Goal: Task Accomplishment & Management: Complete application form

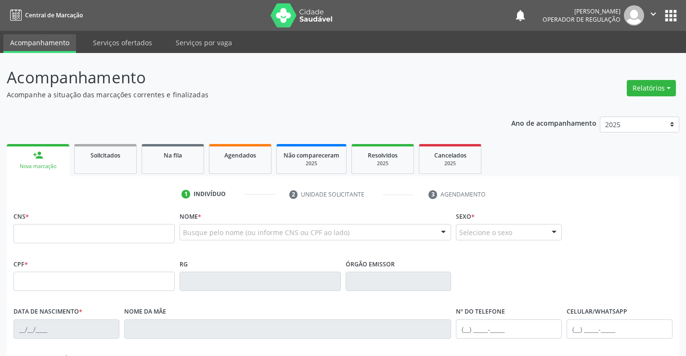
click at [81, 237] on input "text" at bounding box center [93, 233] width 161 height 19
type input "700 6014 2772 2063"
type input "0850103401"
type input "1[DATE]"
type input "[PHONE_NUMBER]"
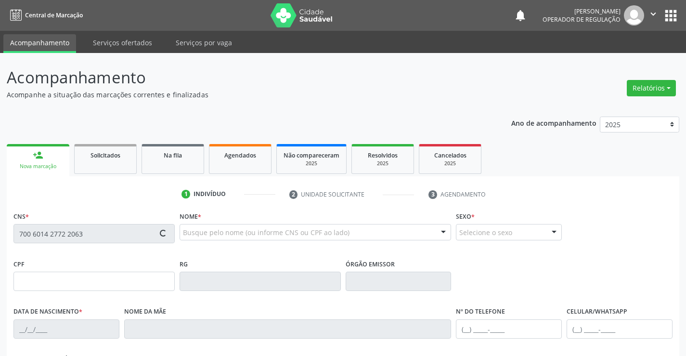
type input "[PHONE_NUMBER]"
type input "912.398.265-91"
type input "64"
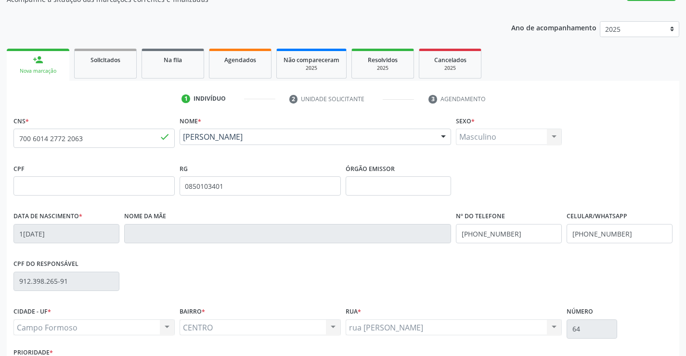
scroll to position [96, 0]
click at [517, 235] on input "[PHONE_NUMBER]" at bounding box center [509, 232] width 106 height 19
type input "[PHONE_NUMBER]"
click at [637, 231] on input "[PHONE_NUMBER]" at bounding box center [619, 232] width 106 height 19
type input "[PHONE_NUMBER]"
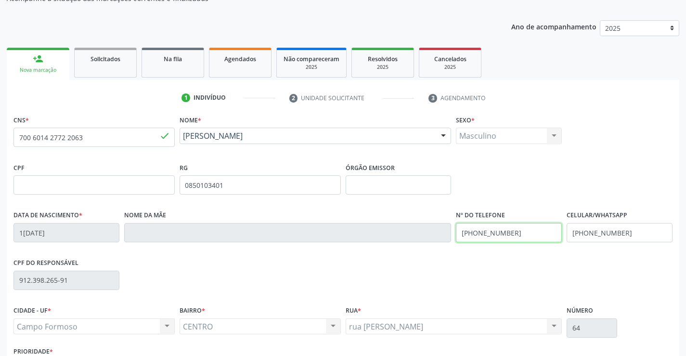
click at [513, 232] on input "[PHONE_NUMBER]" at bounding box center [509, 232] width 106 height 19
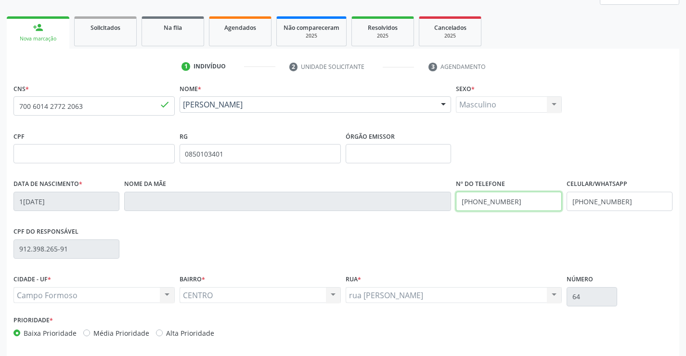
scroll to position [166, 0]
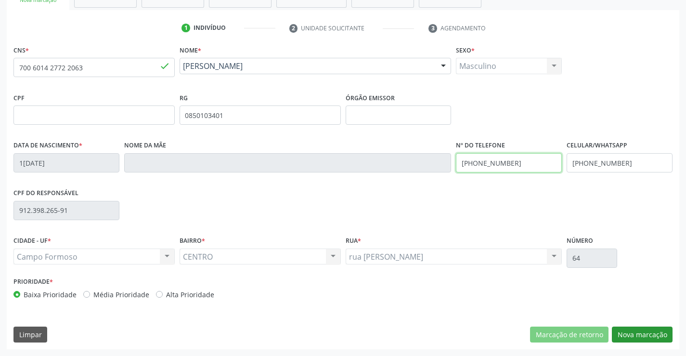
type input "[PHONE_NUMBER]"
click at [629, 330] on button "Nova marcação" at bounding box center [642, 334] width 61 height 16
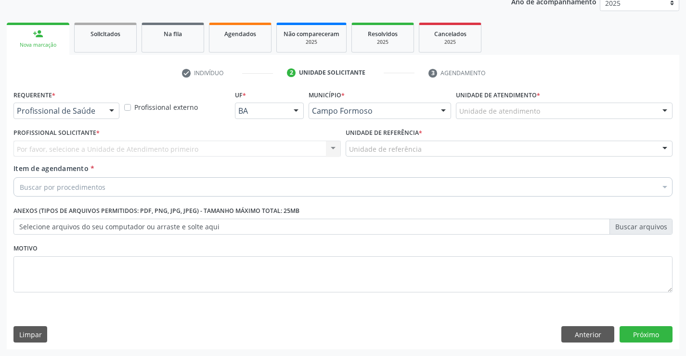
scroll to position [121, 0]
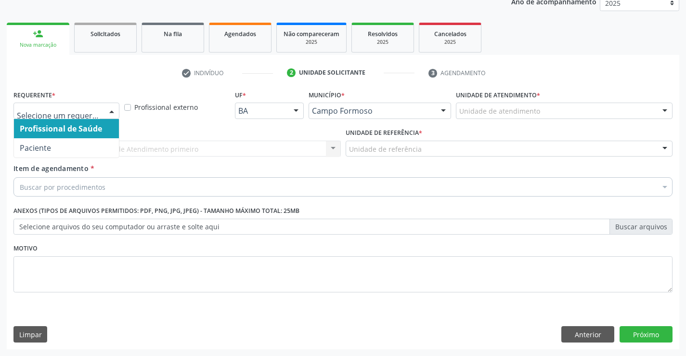
click at [110, 108] on div at bounding box center [111, 111] width 14 height 16
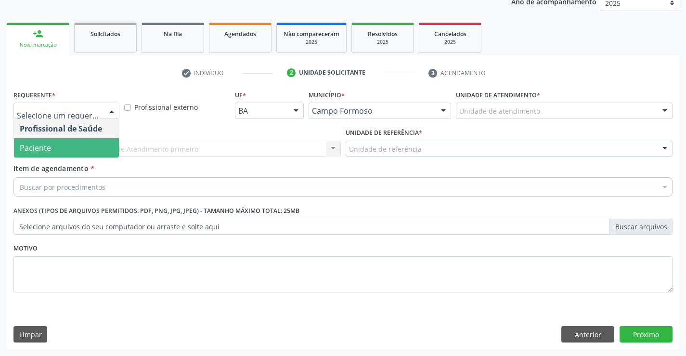
click at [104, 146] on span "Paciente" at bounding box center [66, 147] width 105 height 19
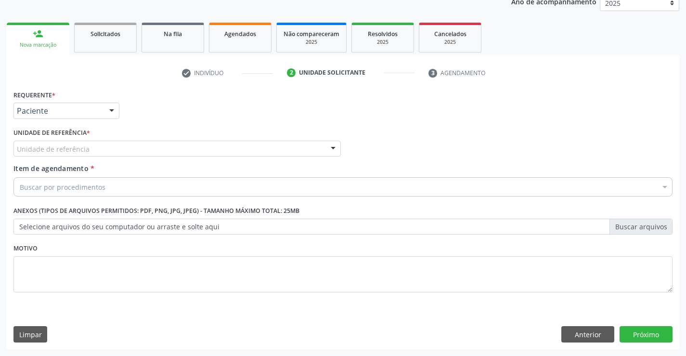
click at [113, 153] on div "Unidade de referência" at bounding box center [176, 149] width 327 height 16
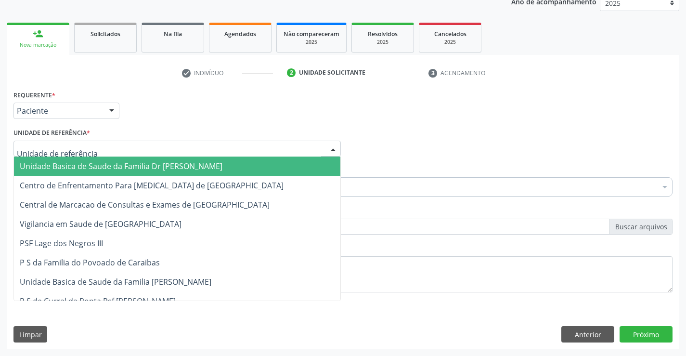
click at [115, 163] on span "Unidade Basica de Saude da Familia Dr [PERSON_NAME]" at bounding box center [121, 166] width 203 height 11
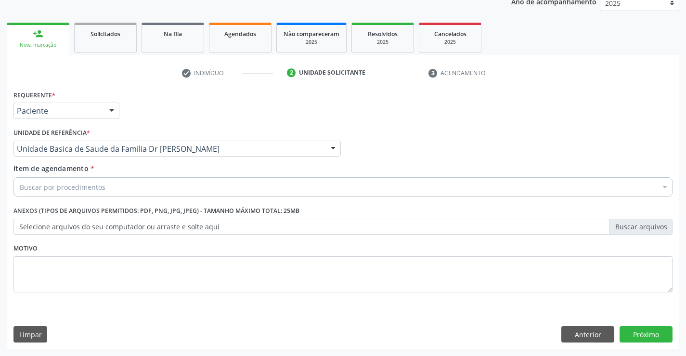
click at [135, 184] on div "Buscar por procedimentos" at bounding box center [342, 186] width 659 height 19
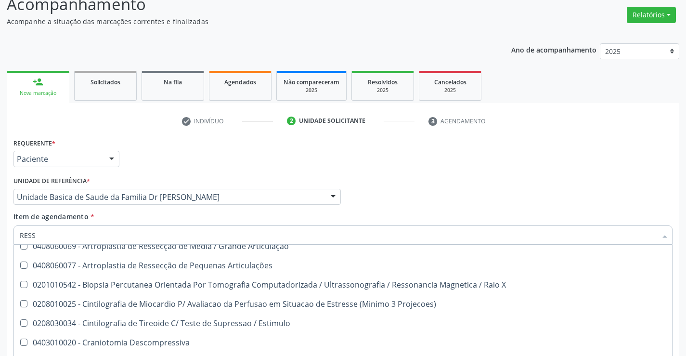
scroll to position [96, 0]
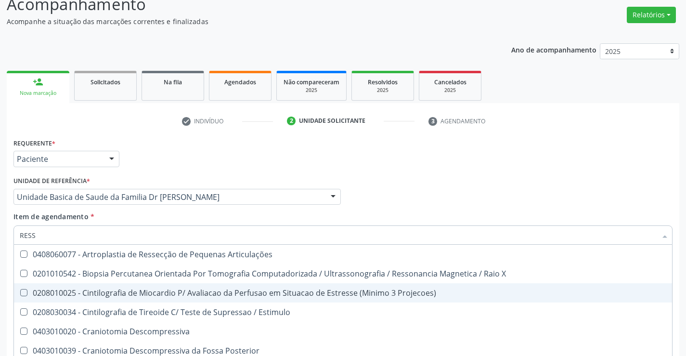
type input "RESSO"
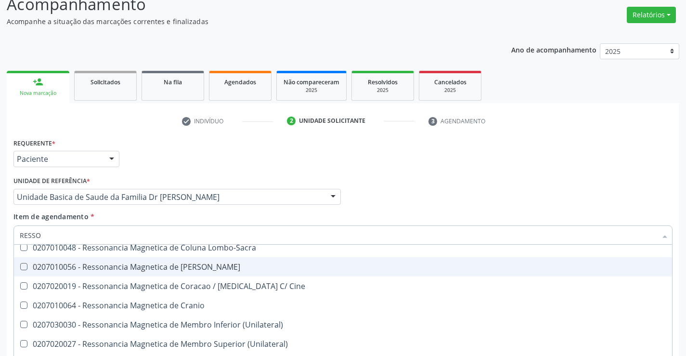
scroll to position [144, 0]
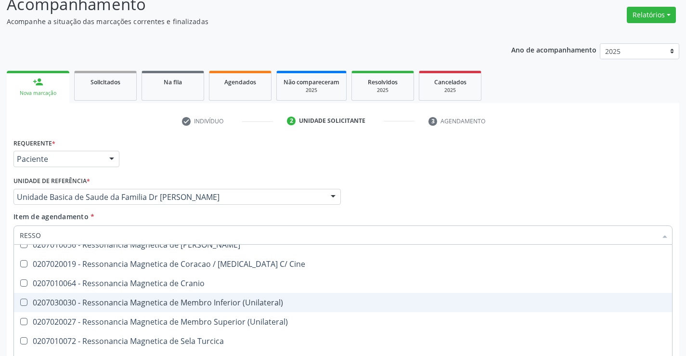
click at [202, 300] on div "0207030030 - Ressonancia Magnetica de Membro Inferior (Unilateral)" at bounding box center [343, 302] width 646 height 8
checkbox \(Unilateral\) "true"
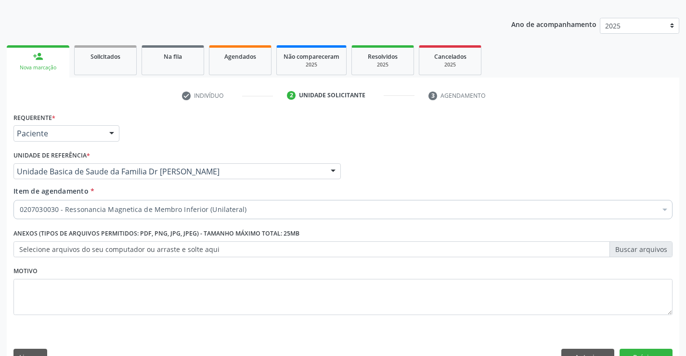
scroll to position [121, 0]
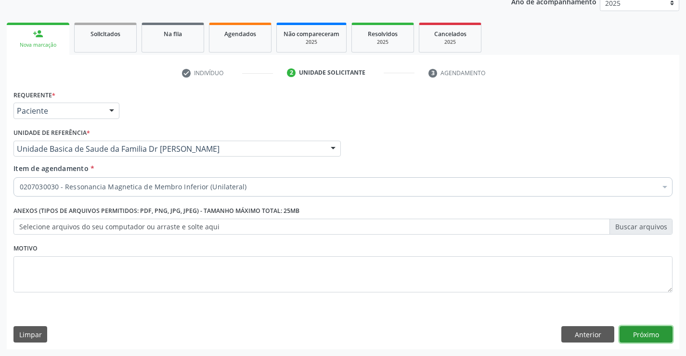
click at [652, 334] on button "Próximo" at bounding box center [645, 334] width 53 height 16
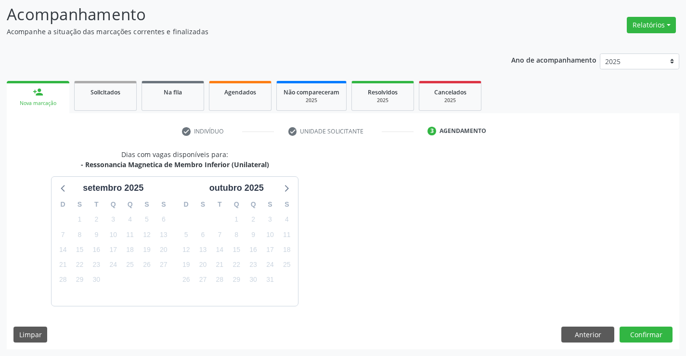
scroll to position [91, 0]
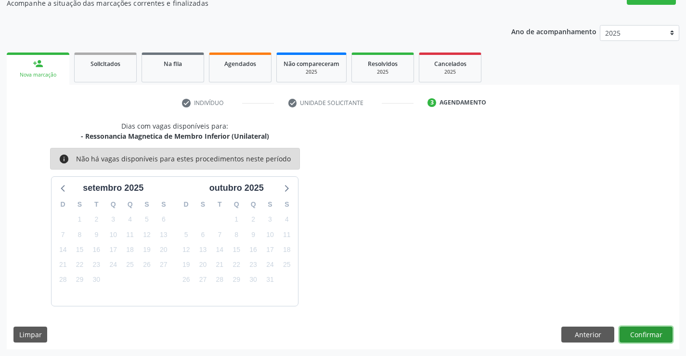
click at [646, 331] on button "Confirmar" at bounding box center [645, 334] width 53 height 16
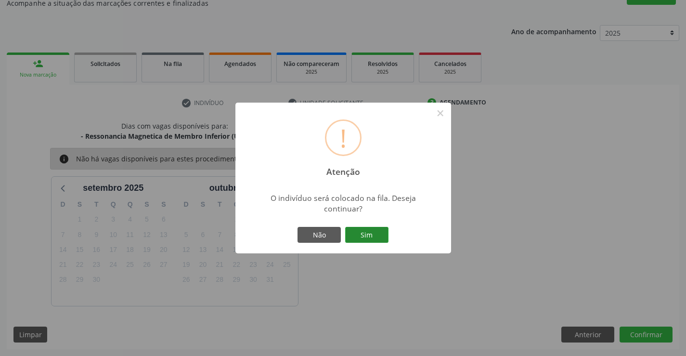
click at [375, 232] on button "Sim" at bounding box center [366, 235] width 43 height 16
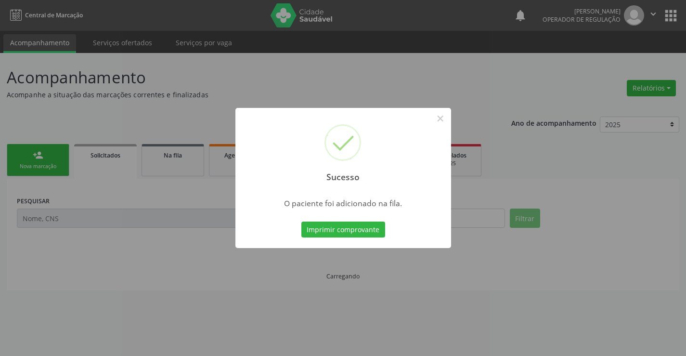
scroll to position [0, 0]
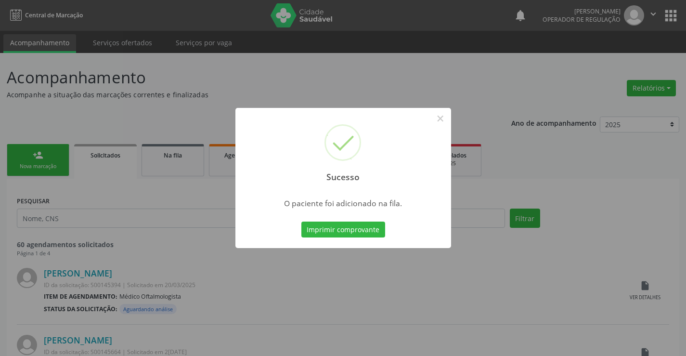
click at [375, 232] on button "Imprimir comprovante" at bounding box center [343, 229] width 84 height 16
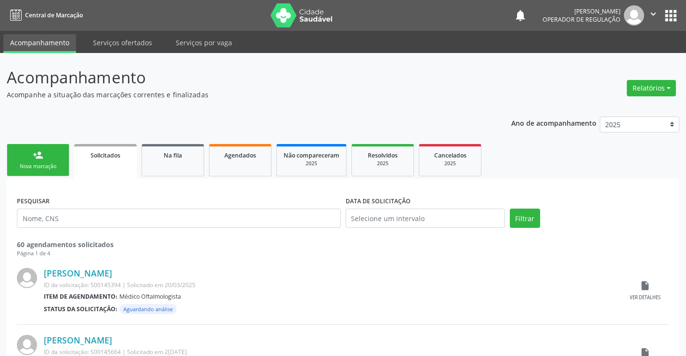
click at [62, 166] on div "Nova marcação" at bounding box center [38, 166] width 48 height 7
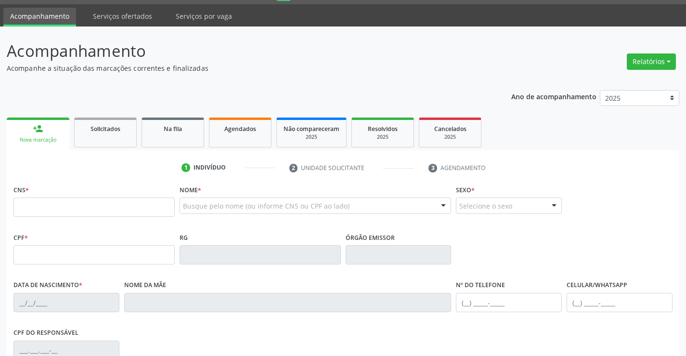
scroll to position [48, 0]
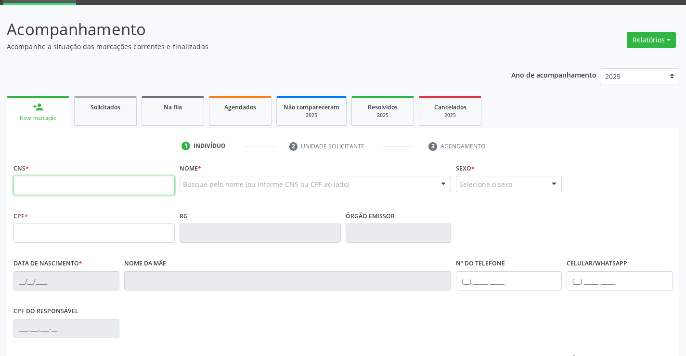
click at [49, 185] on input "text" at bounding box center [93, 185] width 161 height 19
type input "701 4076 0908 2839"
type input "7839450"
type input "2[DATE]"
type input "[PHONE_NUMBER]"
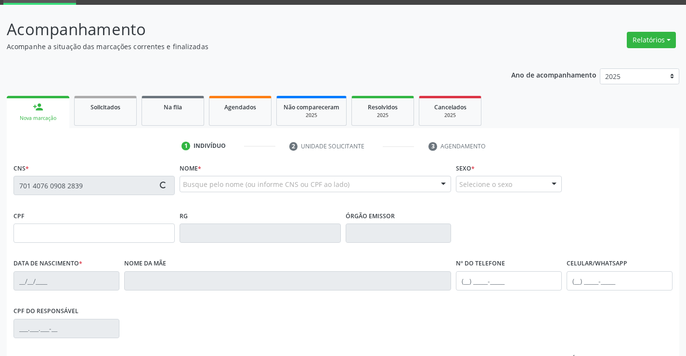
type input "[PHONE_NUMBER]"
type input "399.742.356-34"
type input "S/N"
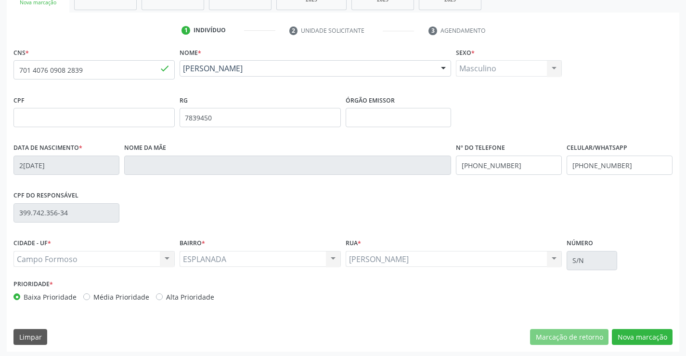
scroll to position [166, 0]
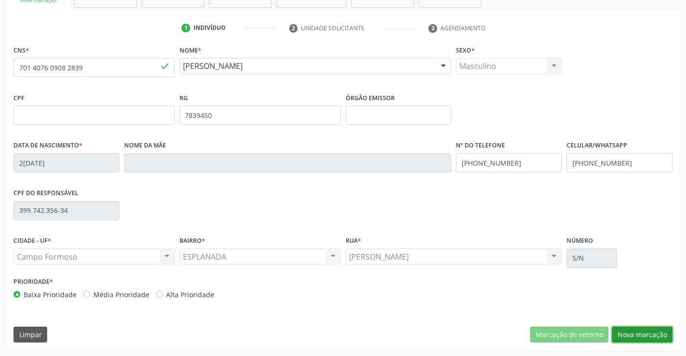
click at [631, 333] on button "Nova marcação" at bounding box center [642, 334] width 61 height 16
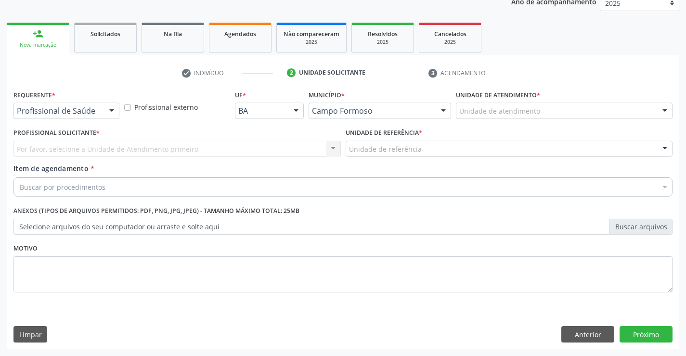
scroll to position [121, 0]
click at [569, 333] on button "Anterior" at bounding box center [587, 334] width 53 height 16
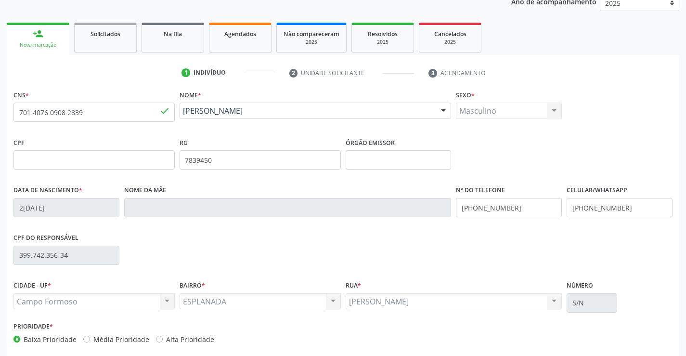
scroll to position [166, 0]
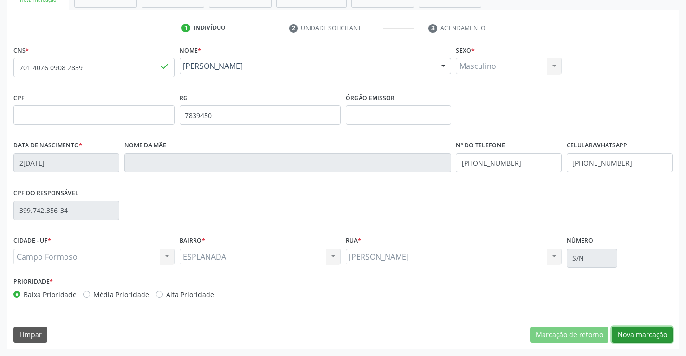
click at [637, 329] on button "Nova marcação" at bounding box center [642, 334] width 61 height 16
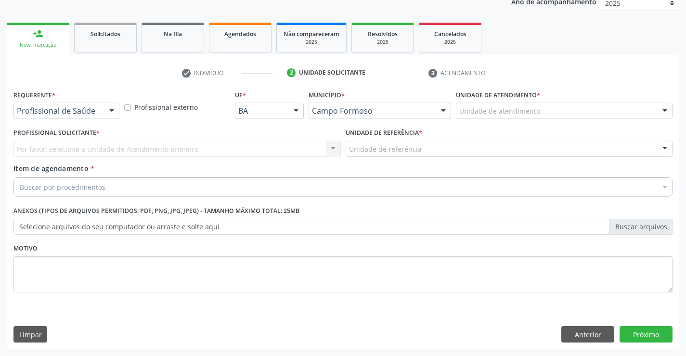
drag, startPoint x: 113, startPoint y: 109, endPoint x: 102, endPoint y: 110, distance: 10.6
click at [109, 109] on div at bounding box center [111, 111] width 14 height 16
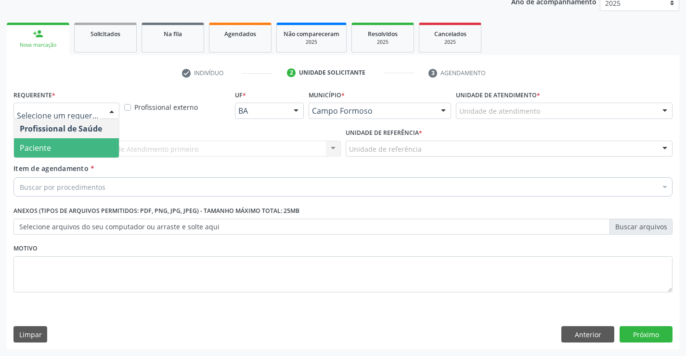
click at [66, 148] on span "Paciente" at bounding box center [66, 147] width 105 height 19
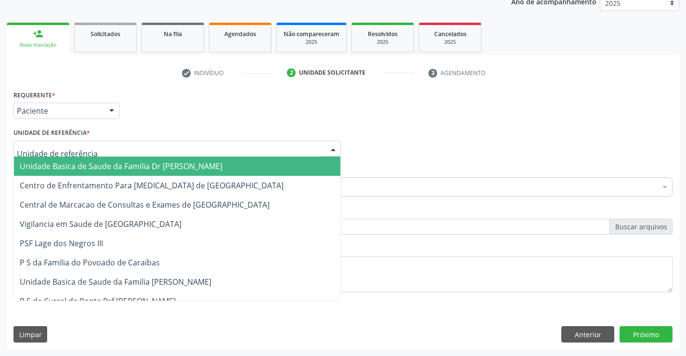
click at [90, 148] on div at bounding box center [176, 149] width 327 height 16
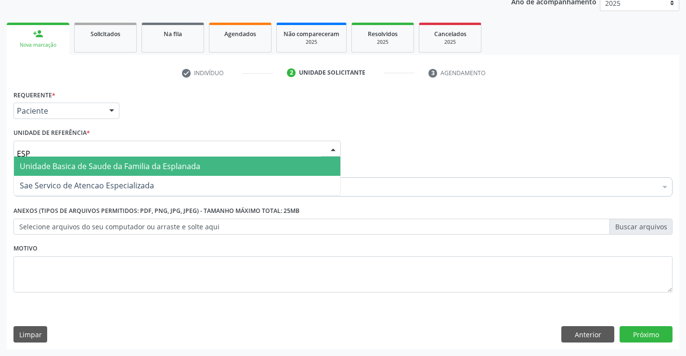
type input "ESPL"
click at [104, 164] on span "Unidade Basica de Saude da Familia da Esplanada" at bounding box center [110, 166] width 180 height 11
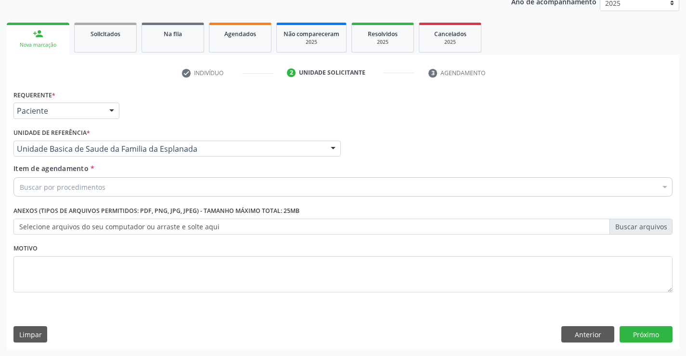
click at [108, 190] on div "Buscar por procedimentos" at bounding box center [342, 186] width 659 height 19
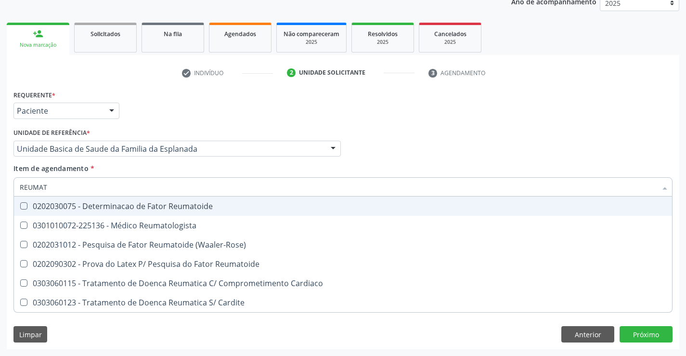
type input "REUMATO"
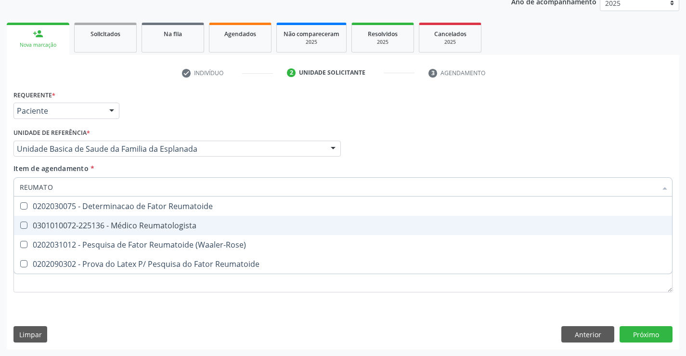
click at [156, 224] on div "0301010072-225136 - Médico Reumatologista" at bounding box center [343, 225] width 646 height 8
checkbox Reumatologista "true"
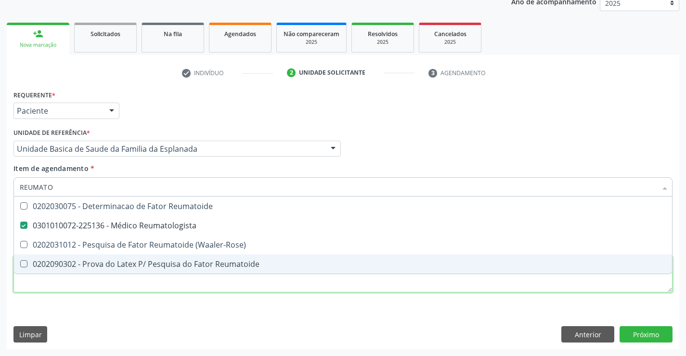
click at [200, 287] on div "Requerente * Paciente Profissional de Saúde Paciente Nenhum resultado encontrad…" at bounding box center [342, 197] width 659 height 218
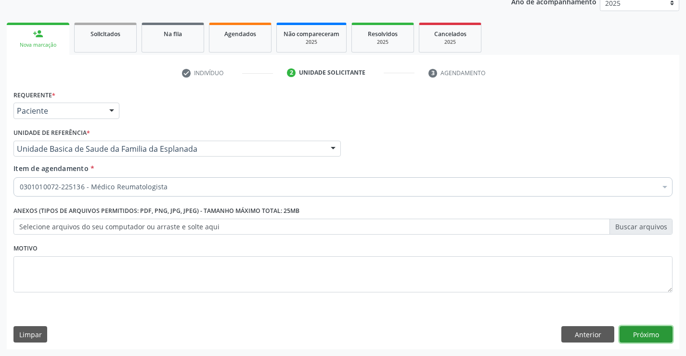
click at [639, 334] on button "Próximo" at bounding box center [645, 334] width 53 height 16
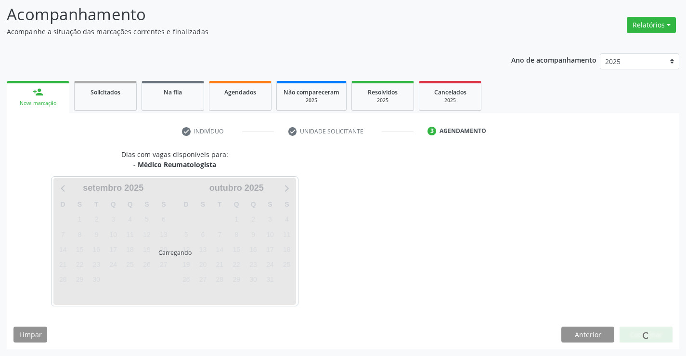
scroll to position [91, 0]
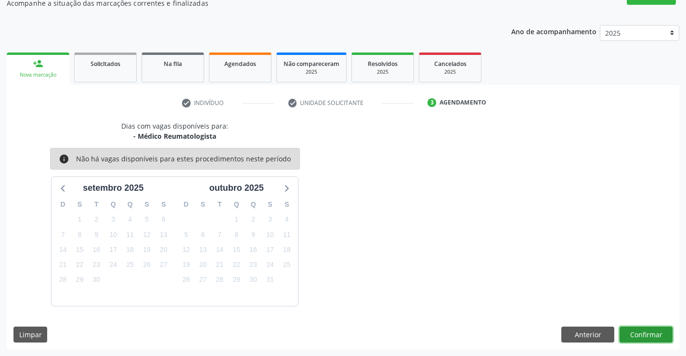
click at [636, 334] on button "Confirmar" at bounding box center [645, 334] width 53 height 16
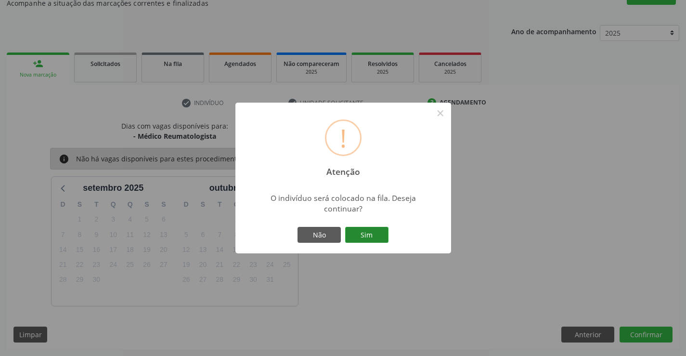
click at [378, 239] on button "Sim" at bounding box center [366, 235] width 43 height 16
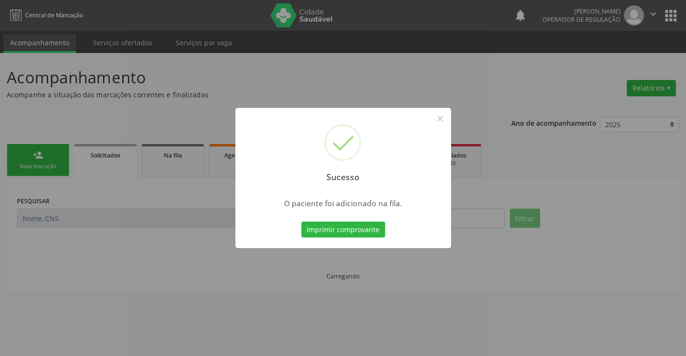
scroll to position [0, 0]
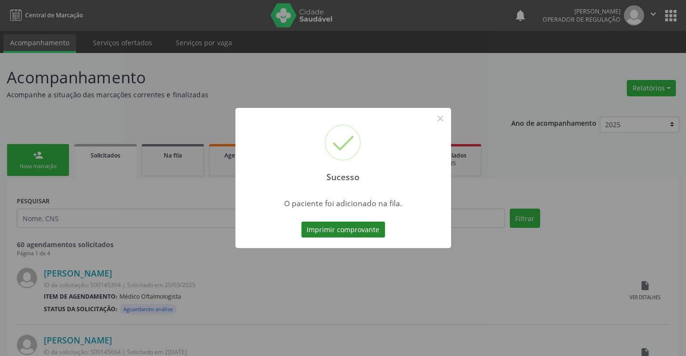
click at [366, 228] on button "Imprimir comprovante" at bounding box center [343, 229] width 84 height 16
